Goal: Task Accomplishment & Management: Manage account settings

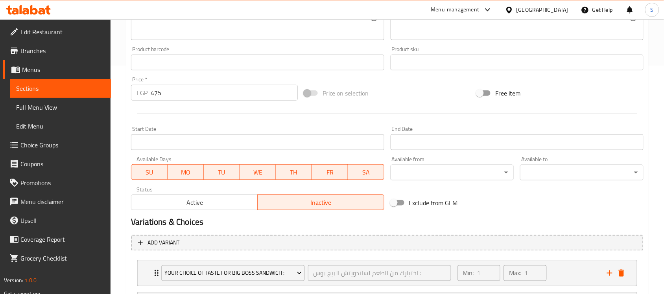
scroll to position [234, 0]
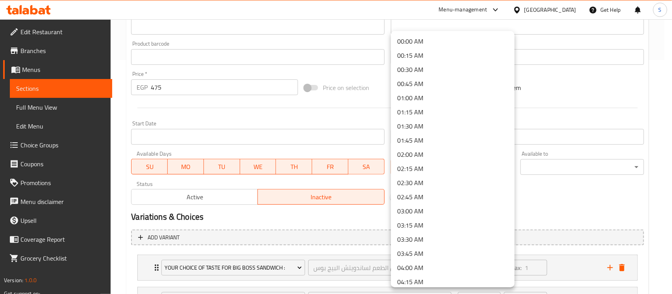
click at [371, 184] on div at bounding box center [336, 147] width 672 height 294
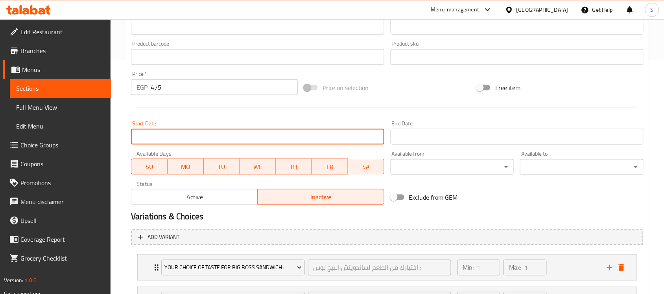
click at [304, 140] on input "Start Date" at bounding box center [257, 137] width 253 height 16
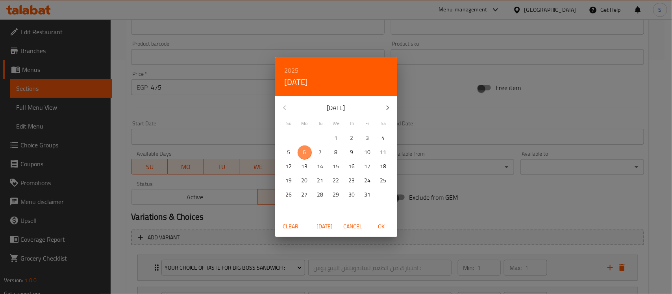
click at [304, 150] on p "6" at bounding box center [304, 153] width 3 height 10
click at [377, 225] on span "OK" at bounding box center [381, 227] width 19 height 10
type input "[DATE]"
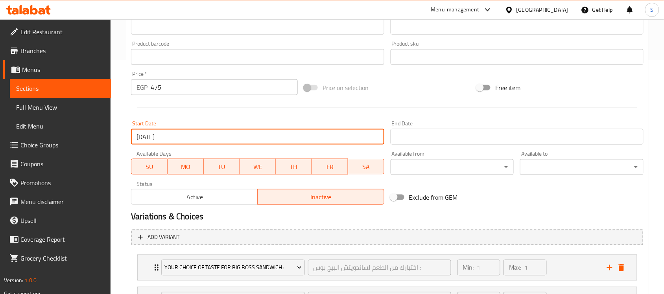
click at [505, 135] on input "Start Date" at bounding box center [517, 137] width 253 height 16
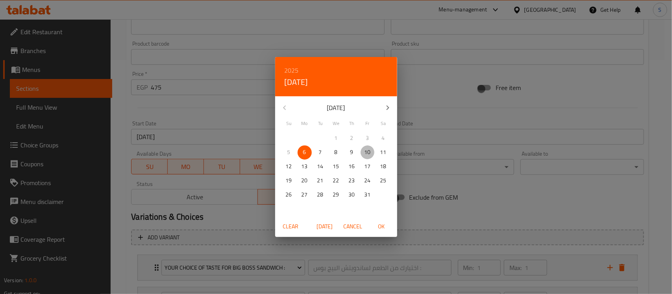
click at [366, 151] on p "10" at bounding box center [367, 153] width 6 height 10
click at [444, 195] on div "2025 Fri, Oct 10 October 2025 Su Mo Tu We Th Fr Sa 28 29 30 1 2 3 4 5 6 7 8 9 1…" at bounding box center [336, 147] width 672 height 294
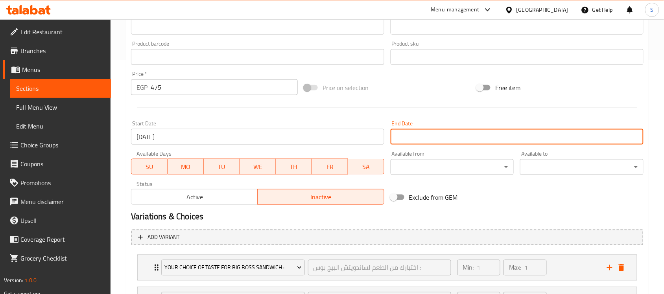
click at [399, 193] on input "Exclude from GEM" at bounding box center [394, 197] width 45 height 15
checkbox input "true"
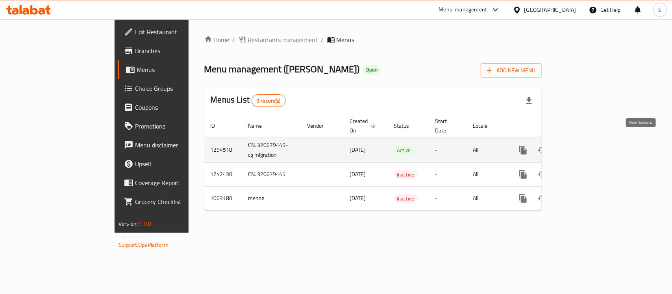
click at [584, 146] on icon "enhanced table" at bounding box center [579, 150] width 9 height 9
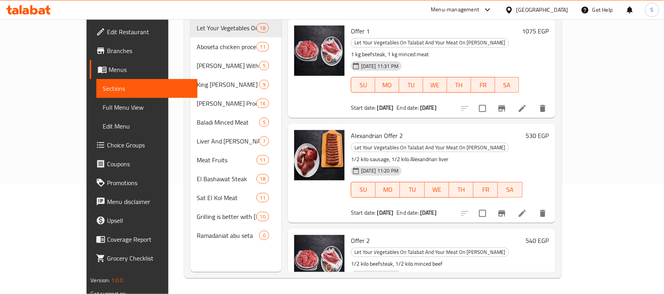
scroll to position [872, 0]
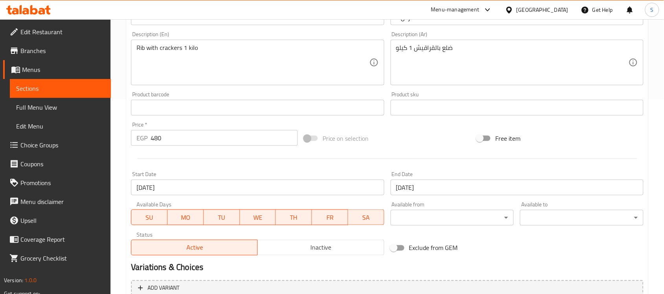
scroll to position [197, 0]
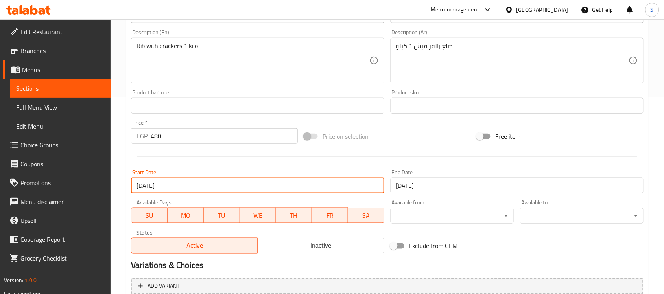
click at [364, 191] on input "10-07-2025" at bounding box center [257, 186] width 253 height 16
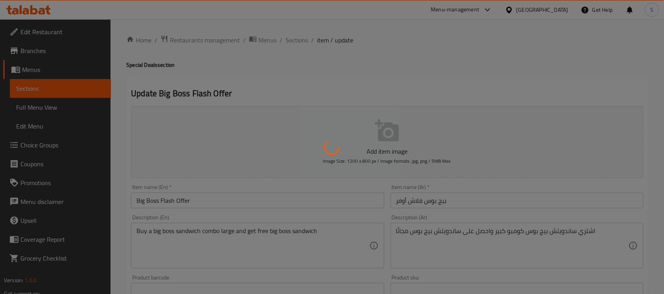
type input "اختيارك من الطعم لساندويتش البيج بوس :"
type input "1"
type input "اختيارك من الطعم لساندويتش البيج بوس كومبو لارج :"
type input "1"
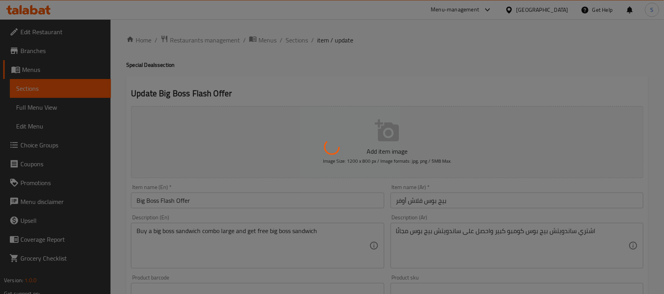
type input "1"
type input "الاضافات لساندوتش البيج بوس كومبو لارج:"
type input "0"
type input "الاضافات لساندوتش البيج بوس:"
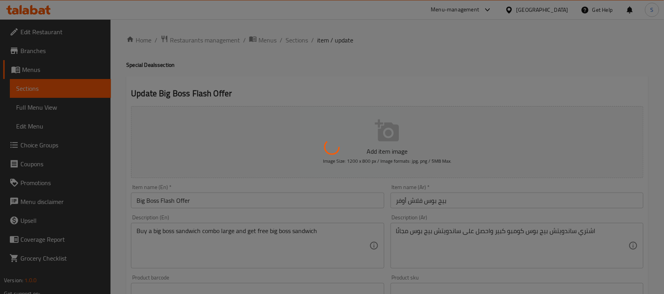
type input "0"
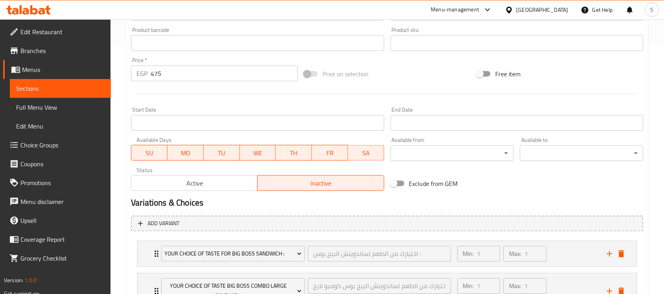
scroll to position [295, 0]
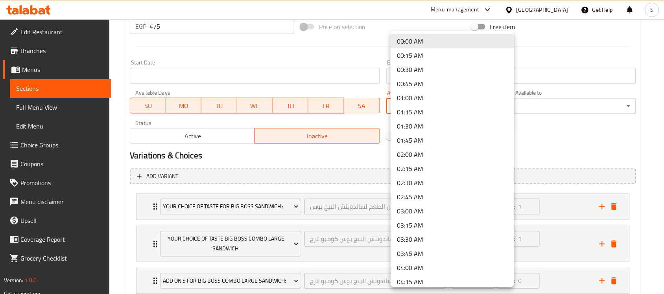
click at [320, 79] on div at bounding box center [332, 147] width 664 height 294
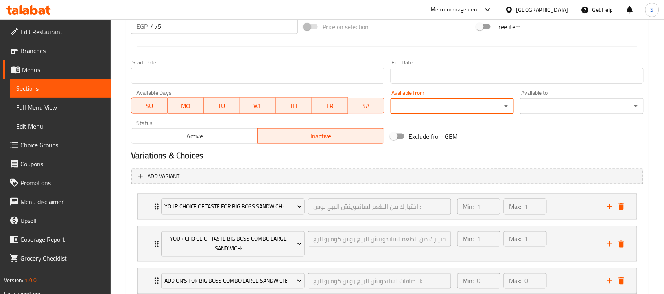
click at [320, 79] on input "Start Date" at bounding box center [257, 76] width 253 height 16
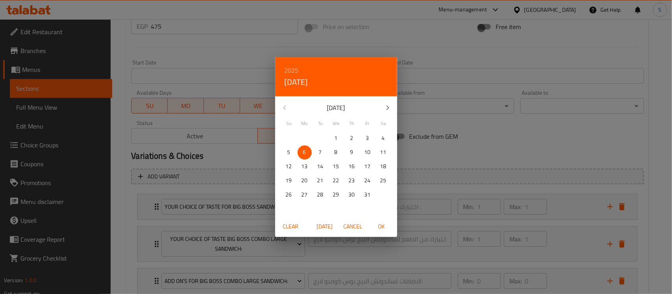
click at [306, 152] on span "6" at bounding box center [305, 153] width 14 height 10
click at [380, 229] on span "OK" at bounding box center [381, 227] width 19 height 10
type input "[DATE]"
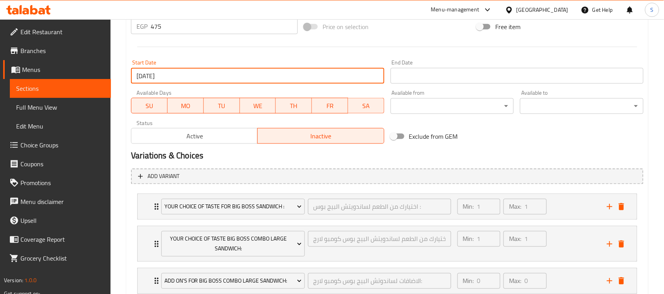
click at [451, 77] on input "Start Date" at bounding box center [517, 76] width 253 height 16
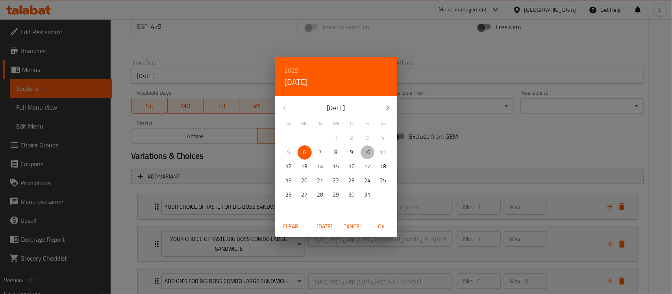
click at [365, 156] on p "10" at bounding box center [367, 153] width 6 height 10
click at [377, 226] on span "OK" at bounding box center [381, 227] width 19 height 10
type input "[DATE]"
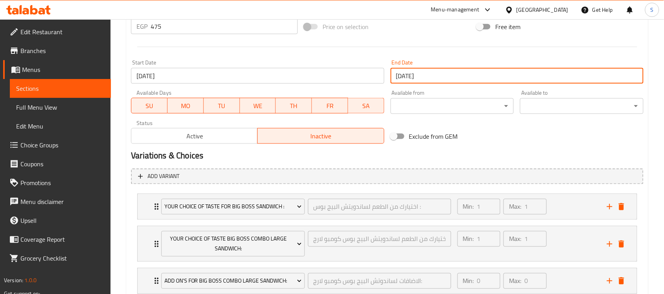
click at [518, 144] on div "Exclude from GEM" at bounding box center [474, 136] width 173 height 21
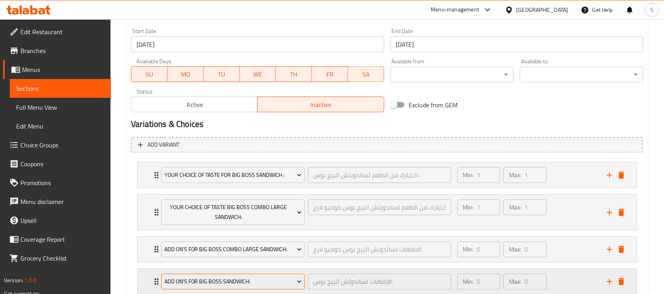
scroll to position [382, 0]
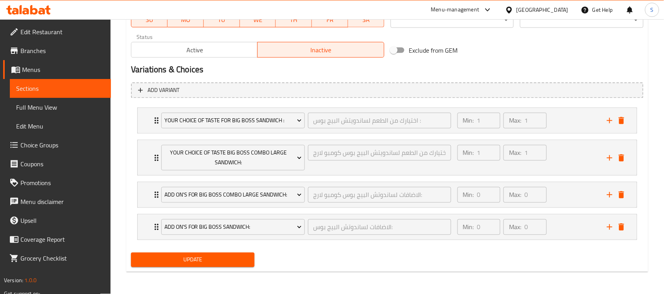
click at [244, 255] on button "Update" at bounding box center [193, 260] width 124 height 15
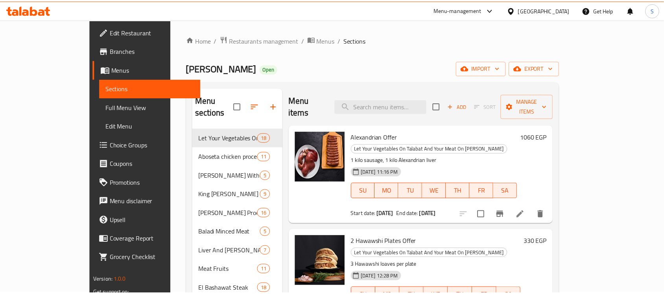
scroll to position [111, 0]
